Goal: Transaction & Acquisition: Purchase product/service

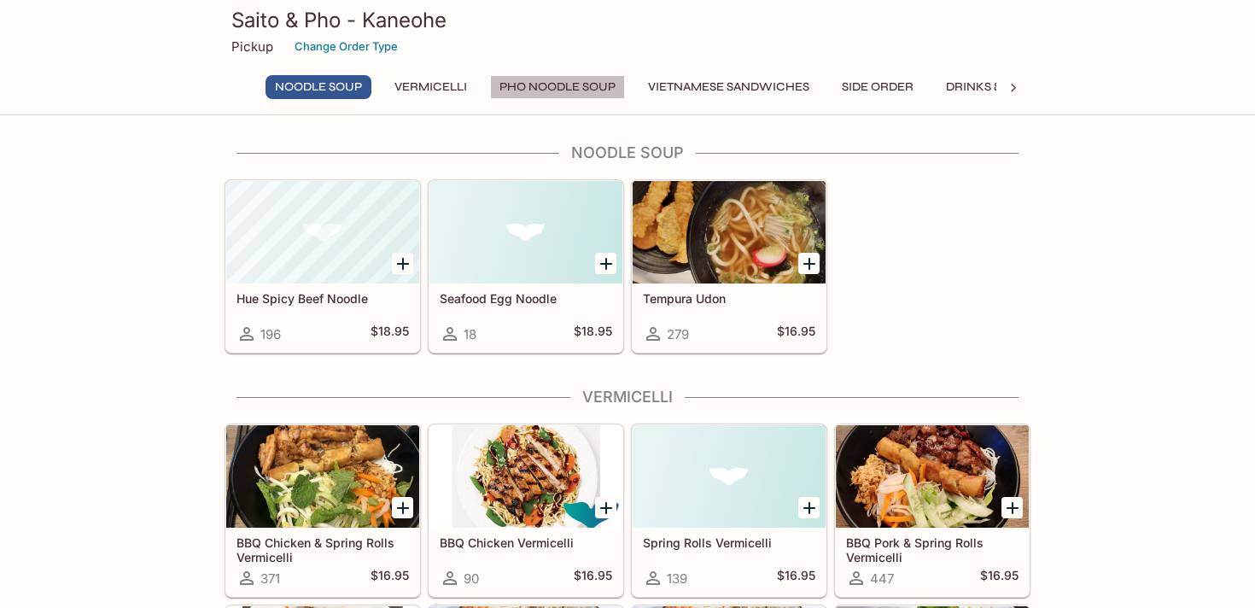
click at [560, 84] on button "Pho Noodle Soup" at bounding box center [557, 87] width 135 height 24
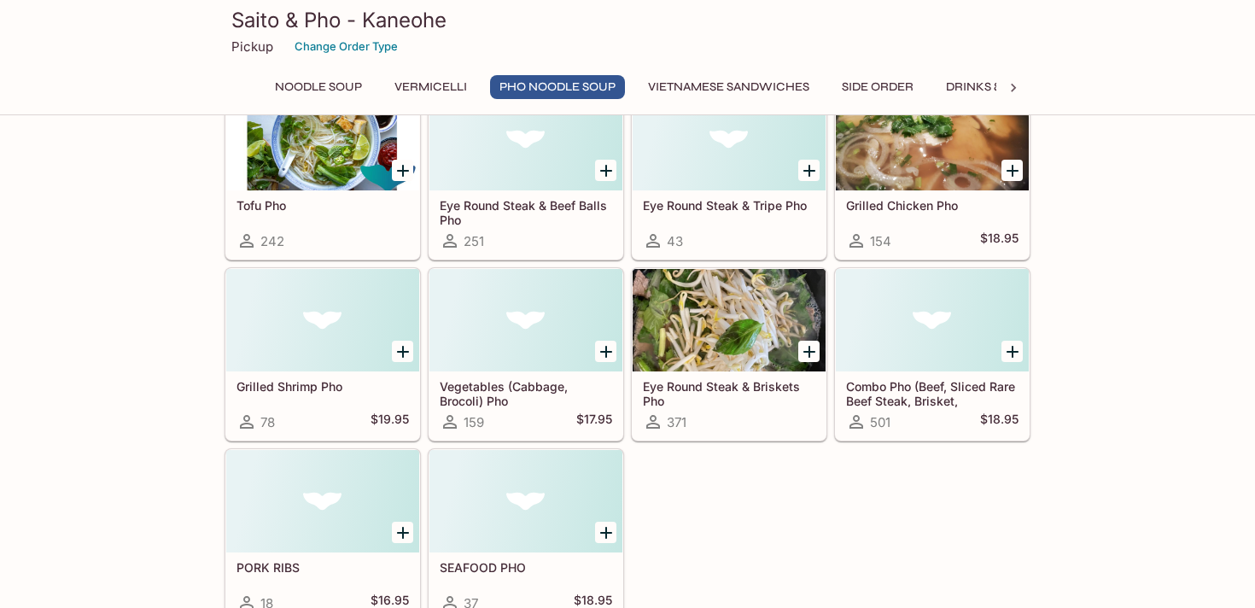
scroll to position [1129, 0]
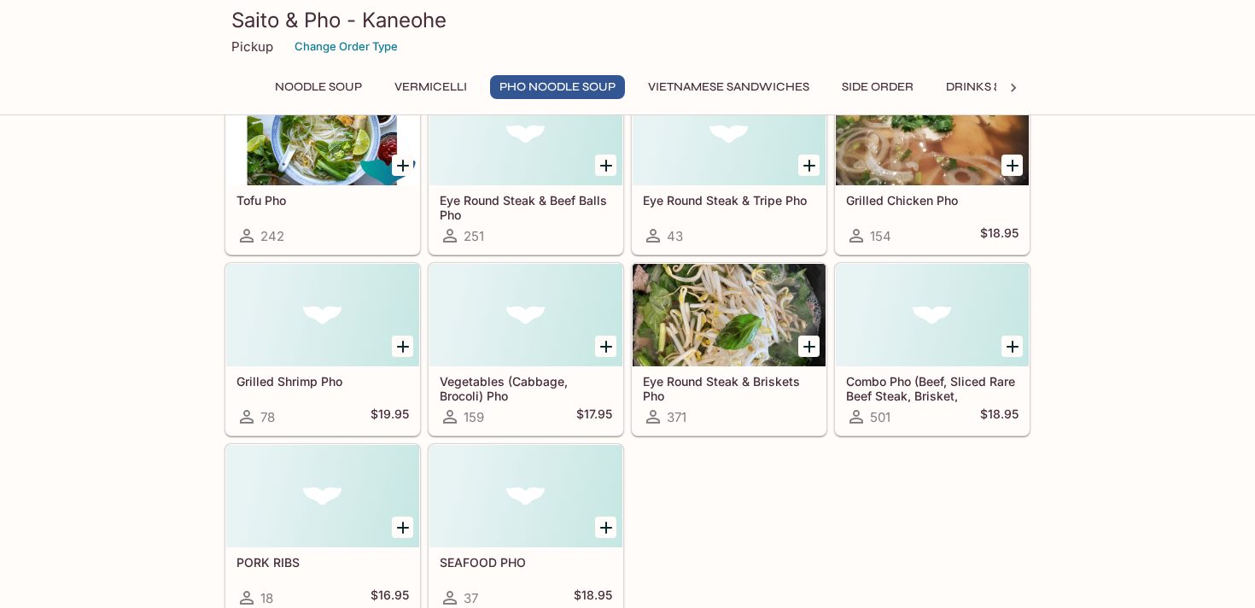
click at [941, 402] on div "Combo Pho (Beef, Sliced Rare Beef Steak, Brisket, Meatballs, Tripe and Tendon) …" at bounding box center [932, 400] width 193 height 68
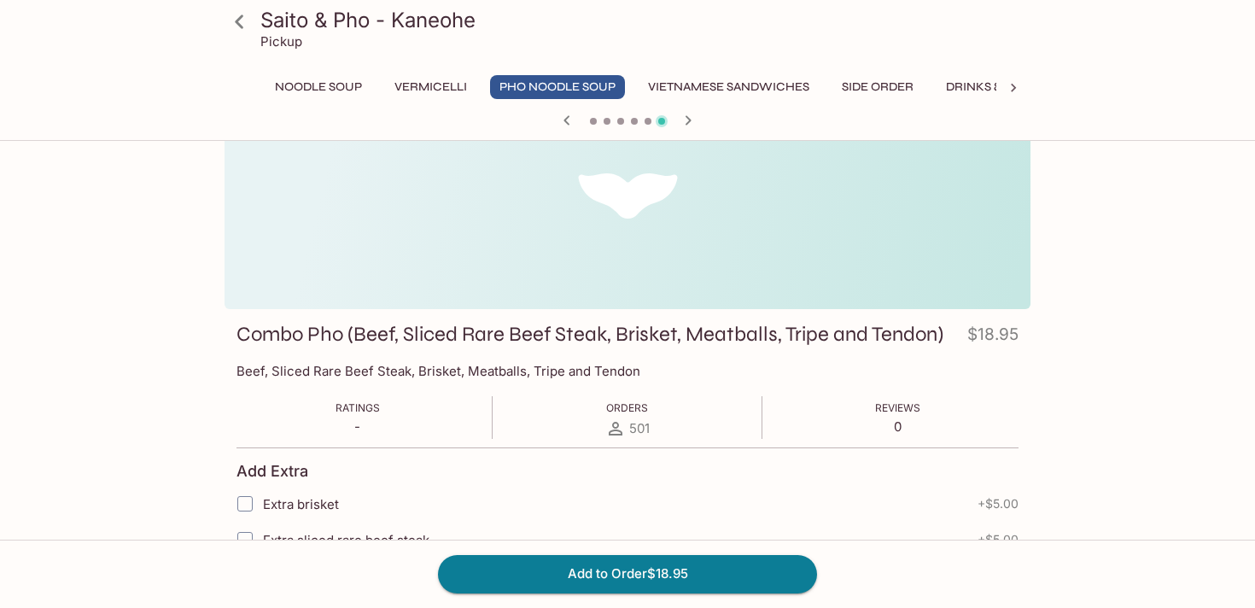
scroll to position [67, 0]
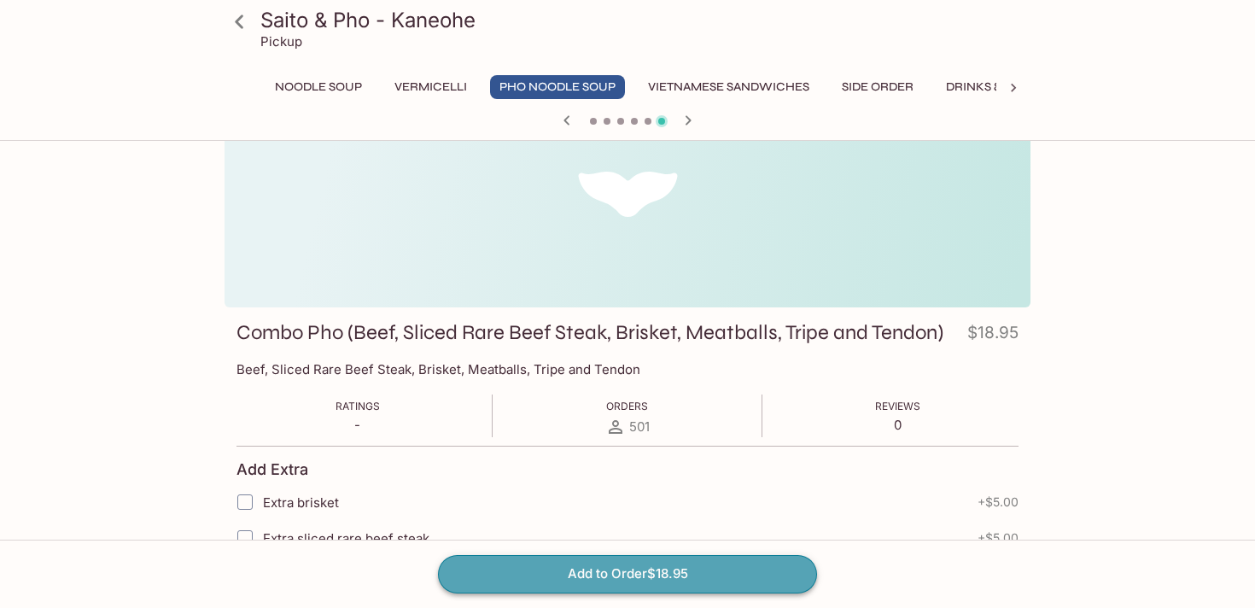
click at [650, 569] on button "Add to Order $18.95" at bounding box center [627, 574] width 379 height 38
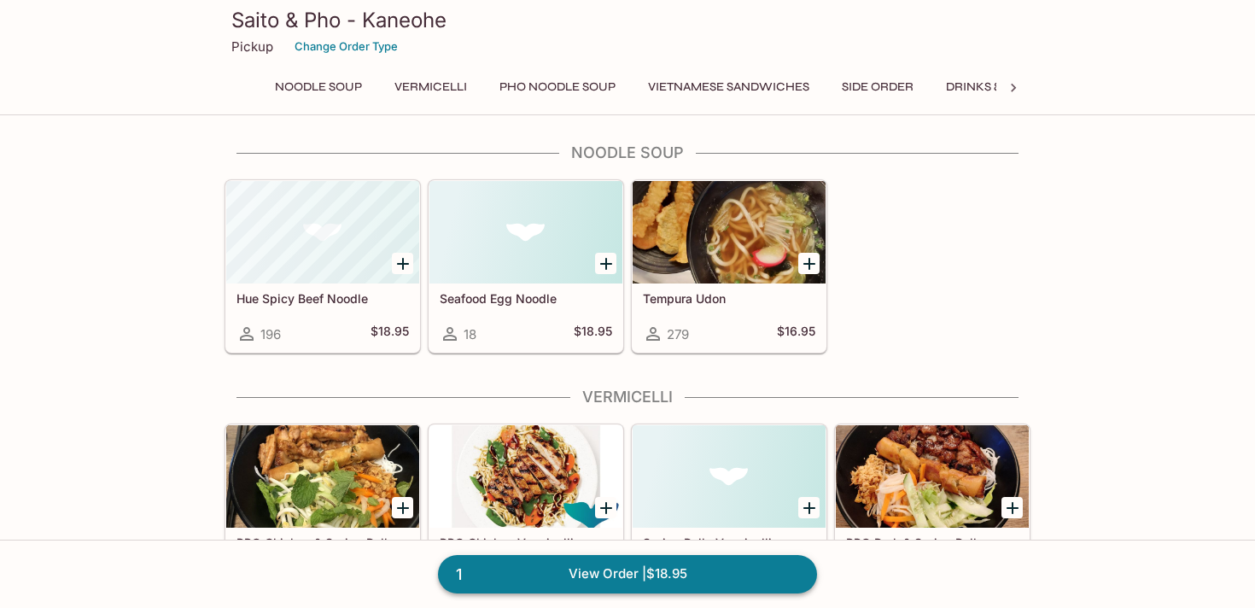
click at [701, 575] on link "1 View Order | $18.95" at bounding box center [627, 574] width 379 height 38
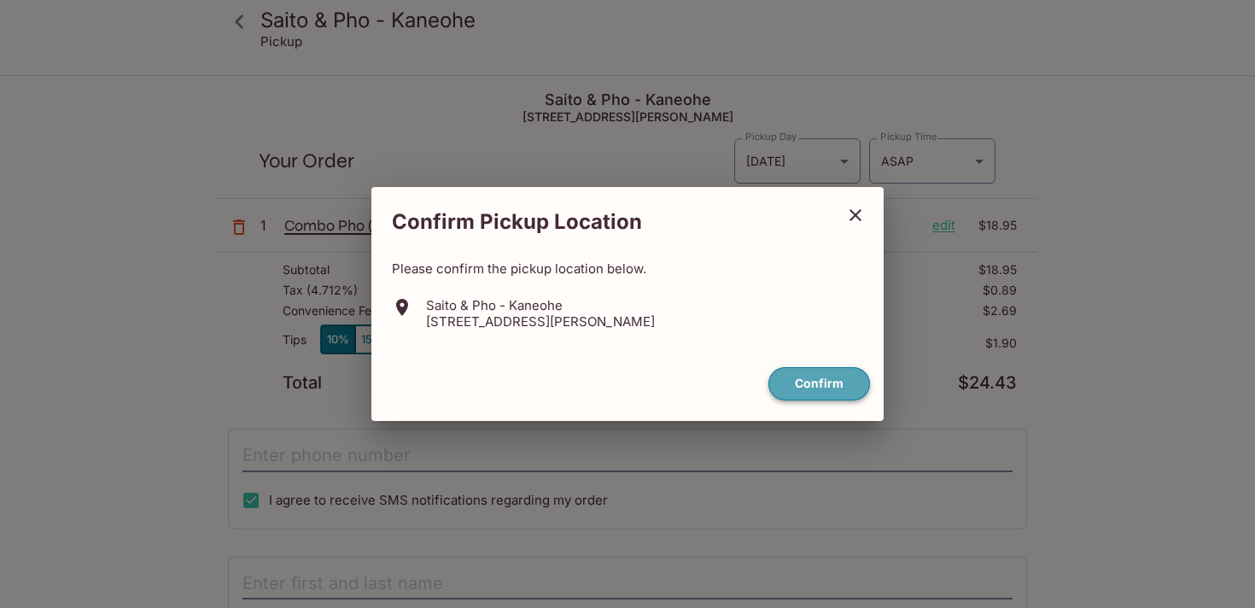
click at [817, 384] on button "Confirm" at bounding box center [819, 383] width 102 height 33
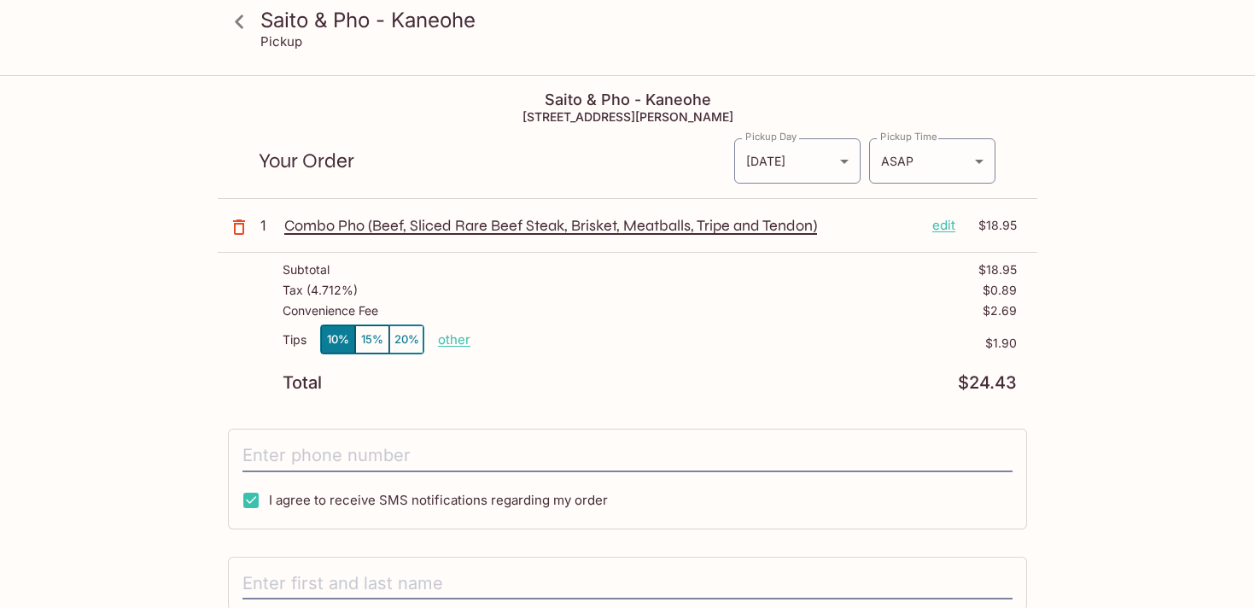
click at [446, 341] on p "other" at bounding box center [454, 339] width 32 height 16
click at [574, 347] on input "1.90" at bounding box center [553, 339] width 55 height 19
type input "0.00"
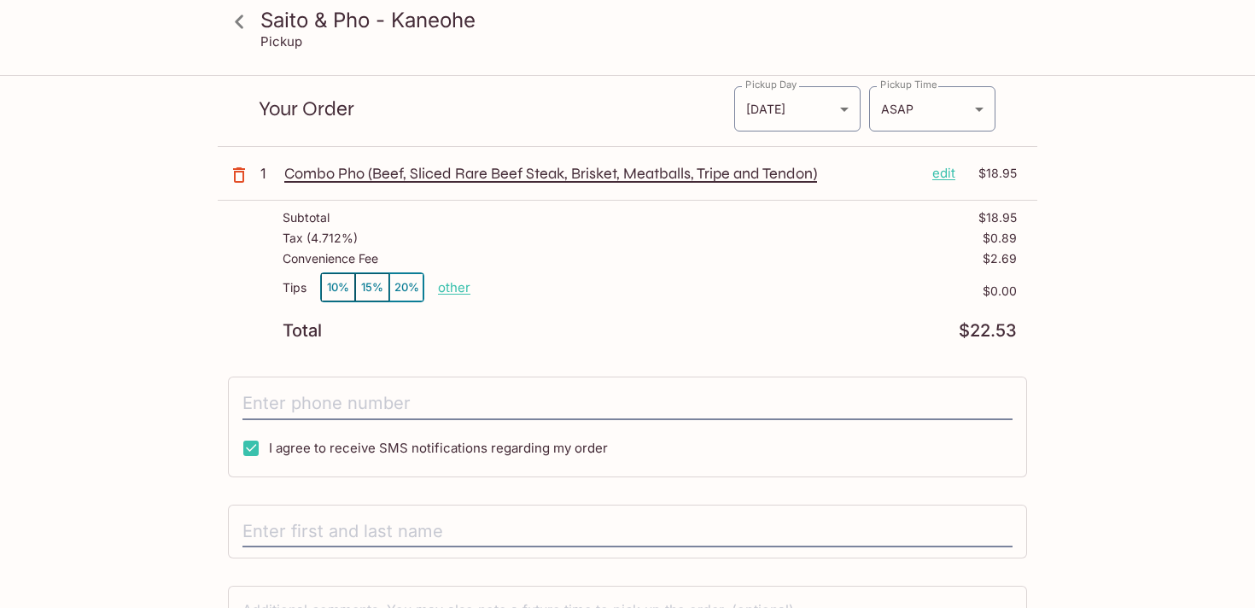
scroll to position [55, 0]
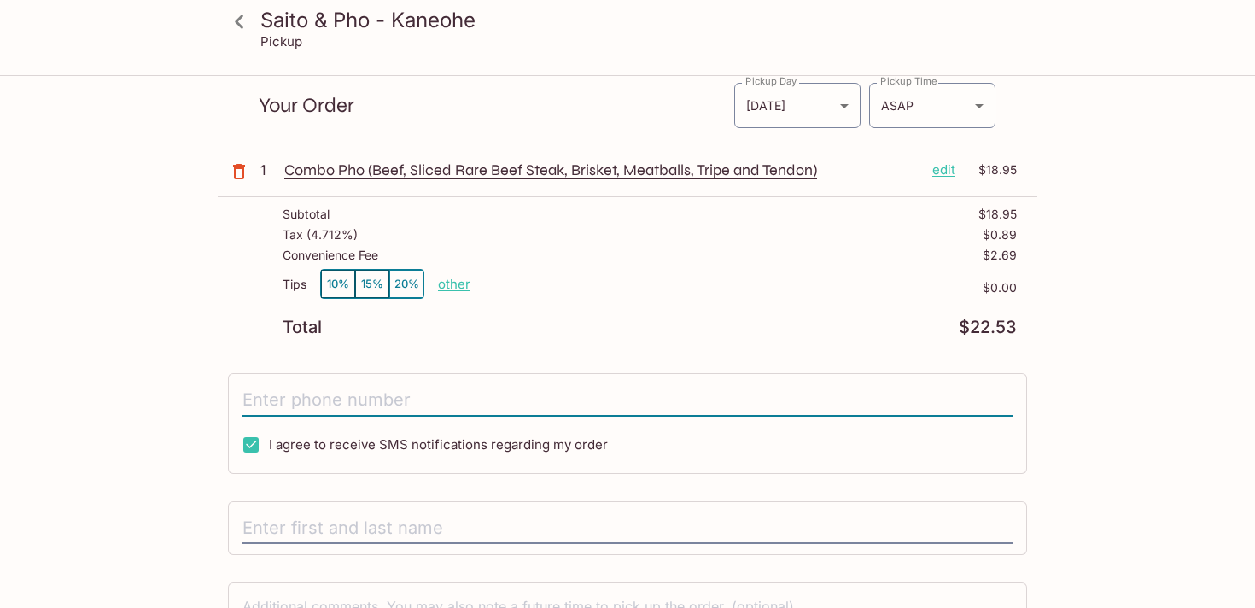
click at [579, 397] on input "tel" at bounding box center [627, 400] width 770 height 32
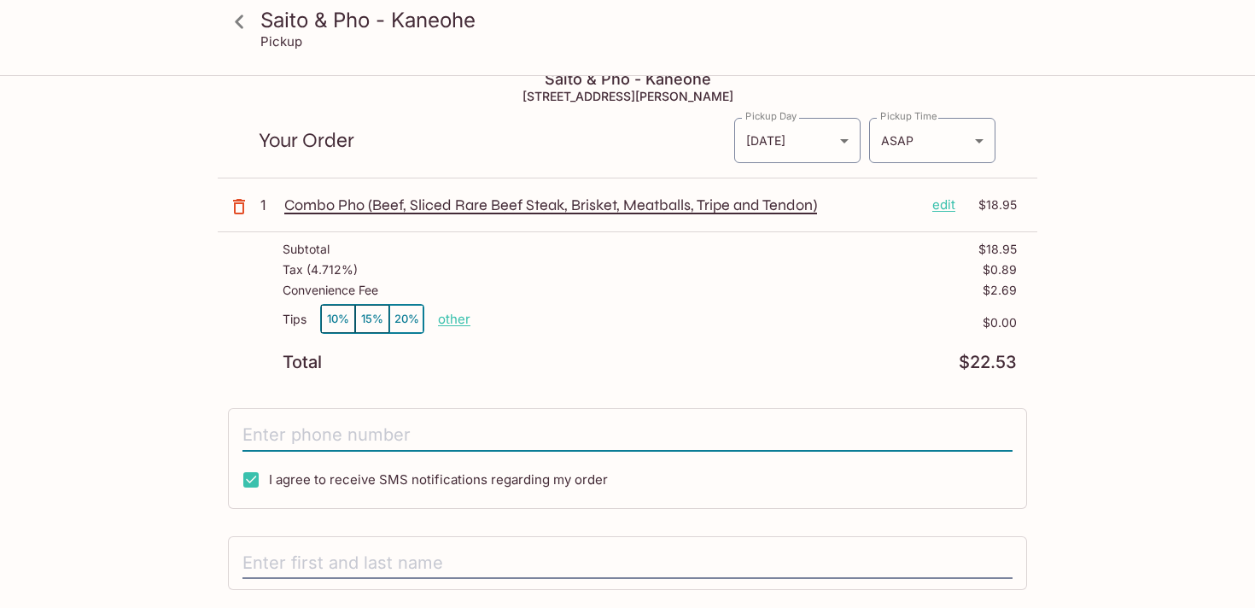
scroll to position [0, 0]
